Goal: Information Seeking & Learning: Learn about a topic

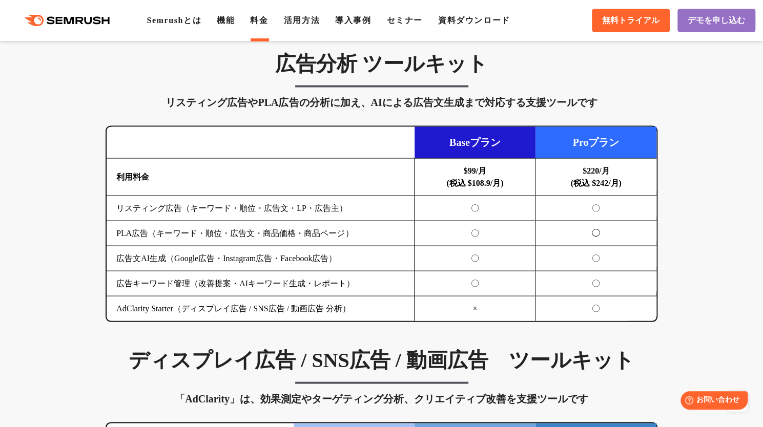
scroll to position [1076, 0]
drag, startPoint x: 459, startPoint y: 167, endPoint x: 490, endPoint y: 172, distance: 31.1
click at [490, 172] on td "$99/月 (税込 $108.9/月)" at bounding box center [475, 176] width 121 height 37
click at [256, 167] on td "利用料金" at bounding box center [261, 176] width 308 height 37
drag, startPoint x: 116, startPoint y: 172, endPoint x: 152, endPoint y: 174, distance: 35.9
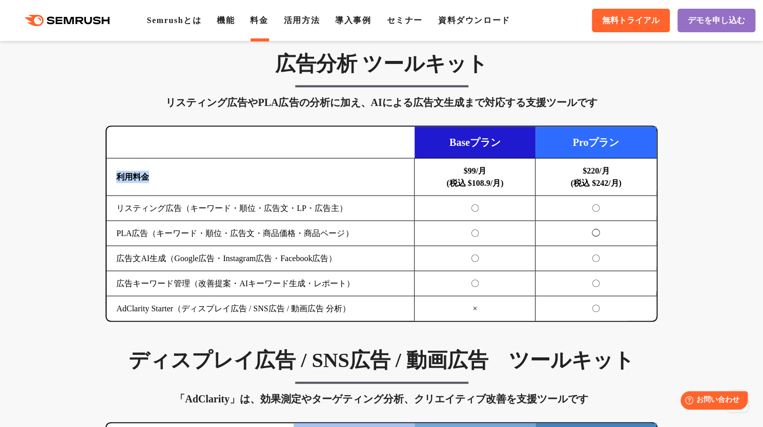
click at [152, 174] on td "利用料金" at bounding box center [261, 176] width 308 height 37
click at [162, 207] on td "リスティング広告（キーワード・順位・広告文・LP・広告主）" at bounding box center [261, 208] width 308 height 25
drag, startPoint x: 118, startPoint y: 173, endPoint x: 151, endPoint y: 178, distance: 33.2
click at [151, 178] on td "利用料金" at bounding box center [261, 176] width 308 height 37
click at [149, 210] on td "リスティング広告（キーワード・順位・広告文・LP・広告主）" at bounding box center [261, 208] width 308 height 25
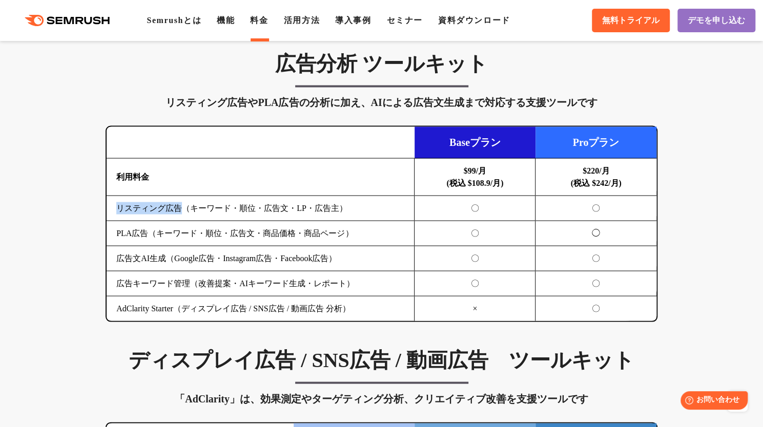
drag, startPoint x: 118, startPoint y: 205, endPoint x: 185, endPoint y: 206, distance: 66.7
click at [185, 206] on td "リスティング広告（キーワード・順位・広告文・LP・広告主）" at bounding box center [261, 208] width 308 height 25
click at [183, 228] on td "PLA広告（キーワード・順位・広告文・商品価格・商品ページ）" at bounding box center [261, 233] width 308 height 25
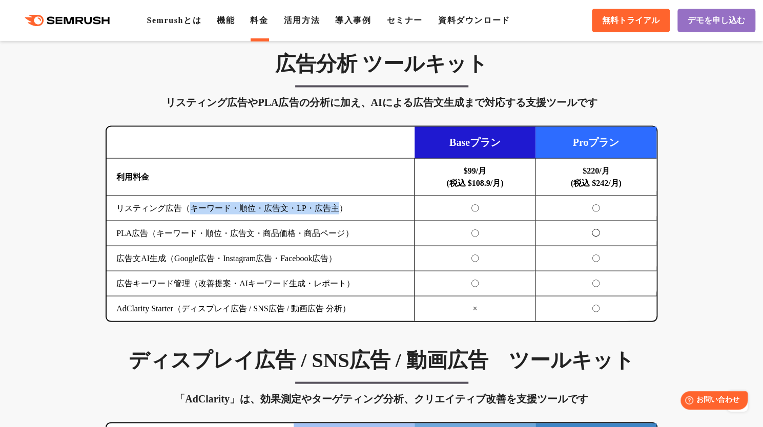
drag, startPoint x: 191, startPoint y: 206, endPoint x: 340, endPoint y: 209, distance: 149.2
click at [340, 209] on td "リスティング広告（キーワード・順位・広告文・LP・広告主）" at bounding box center [261, 208] width 308 height 25
click at [321, 247] on td "広告文AI生成（Google広告・Instagram広告・Facebook広告）" at bounding box center [261, 258] width 308 height 25
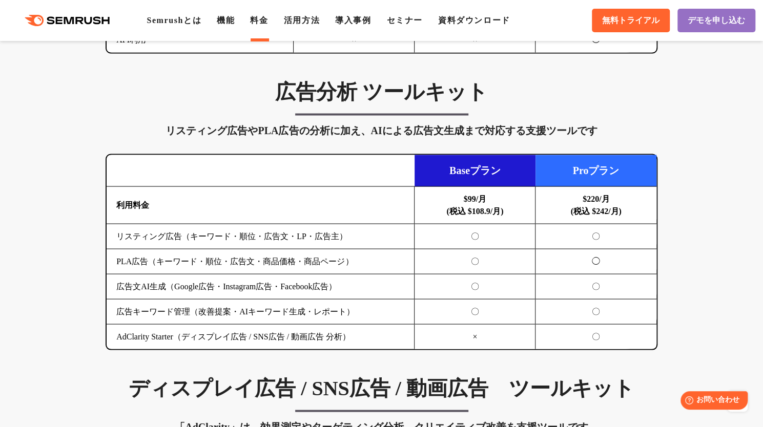
drag, startPoint x: 83, startPoint y: 351, endPoint x: 79, endPoint y: 319, distance: 32.6
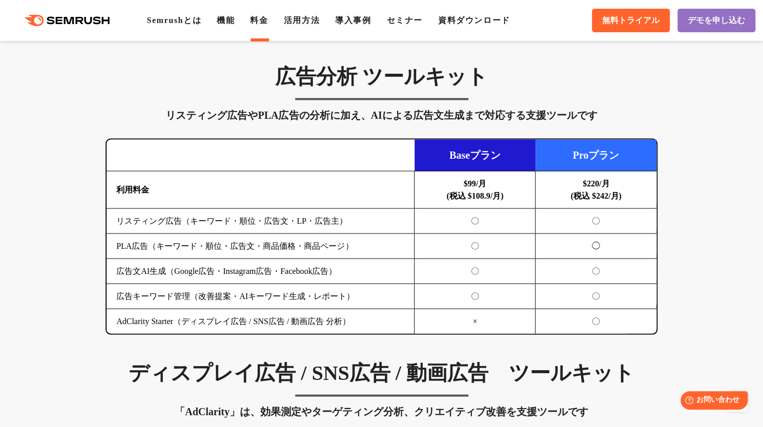
drag, startPoint x: 79, startPoint y: 221, endPoint x: 79, endPoint y: 249, distance: 28.2
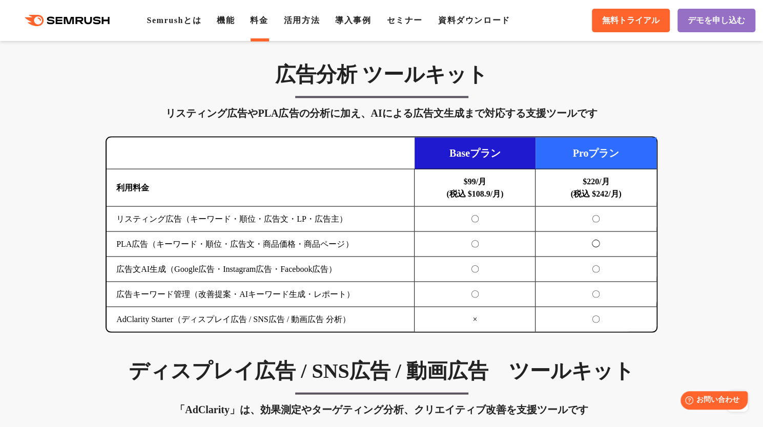
drag, startPoint x: 50, startPoint y: 25, endPoint x: 55, endPoint y: 30, distance: 7.2
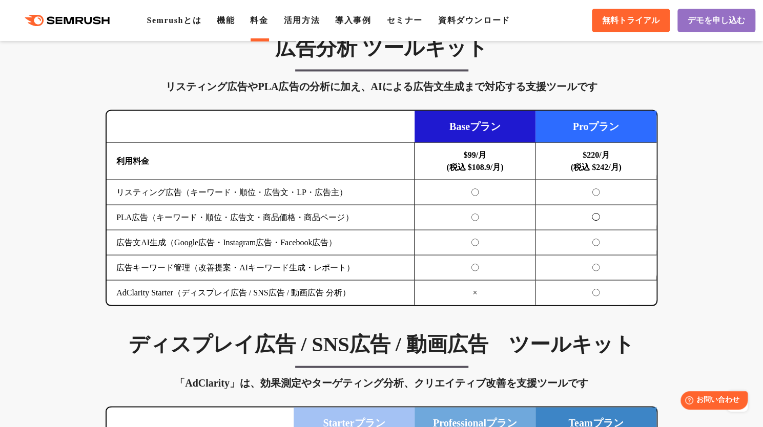
scroll to position [1076, 0]
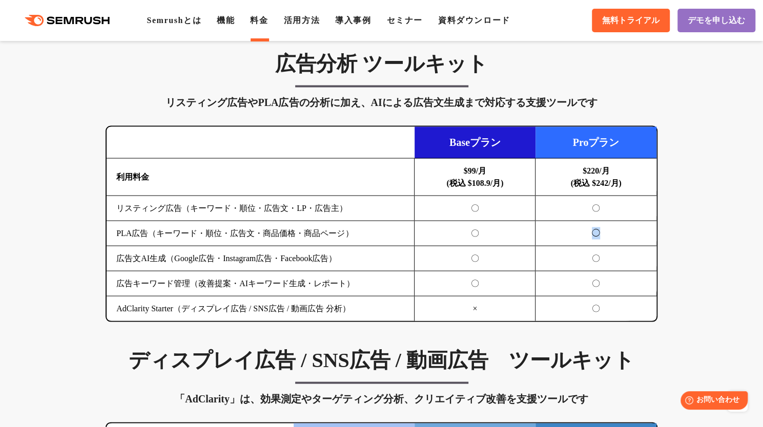
drag, startPoint x: 600, startPoint y: 231, endPoint x: 594, endPoint y: 231, distance: 6.7
click at [594, 231] on td "◯" at bounding box center [596, 233] width 121 height 25
click at [599, 271] on td "〇" at bounding box center [596, 283] width 121 height 25
drag, startPoint x: 588, startPoint y: 262, endPoint x: 597, endPoint y: 261, distance: 8.8
click at [597, 261] on td "〇" at bounding box center [596, 258] width 121 height 25
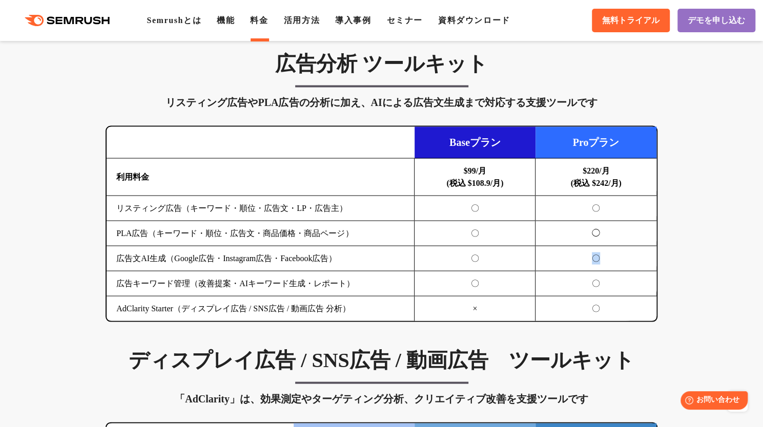
click at [644, 263] on td "〇" at bounding box center [596, 258] width 121 height 25
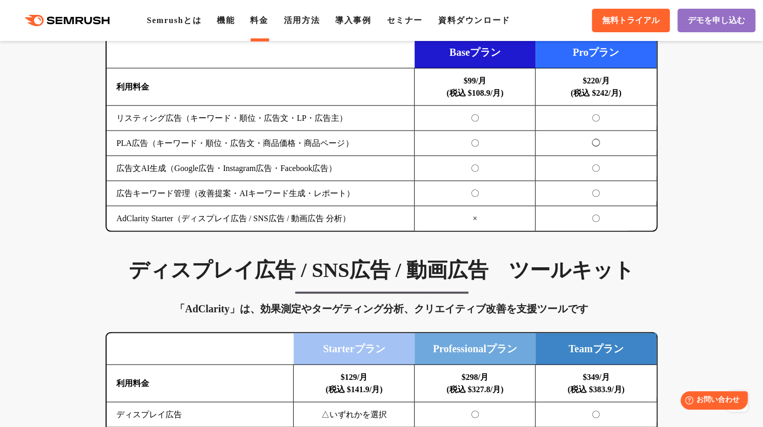
scroll to position [1128, 0]
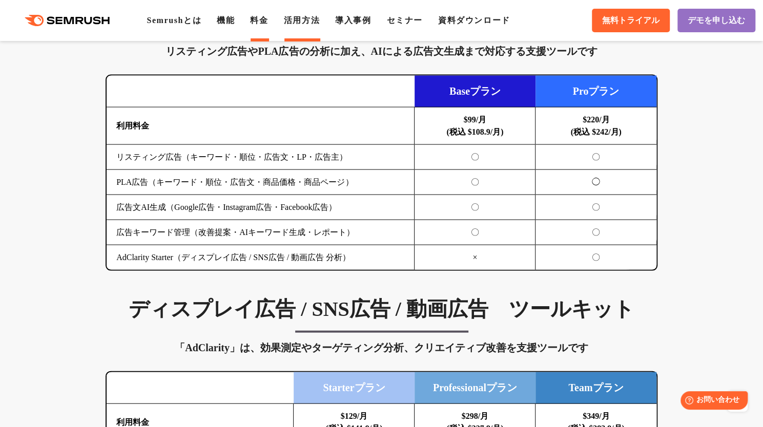
click at [305, 24] on link "活用方法" at bounding box center [302, 20] width 36 height 9
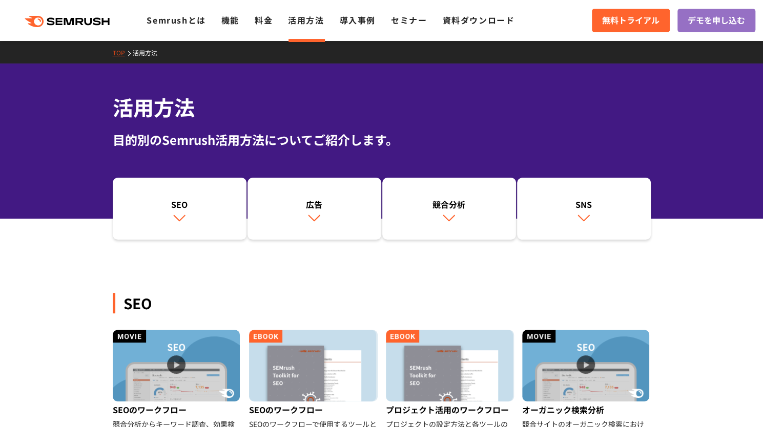
click at [261, 22] on link "料金" at bounding box center [264, 20] width 18 height 12
